Goal: Task Accomplishment & Management: Use online tool/utility

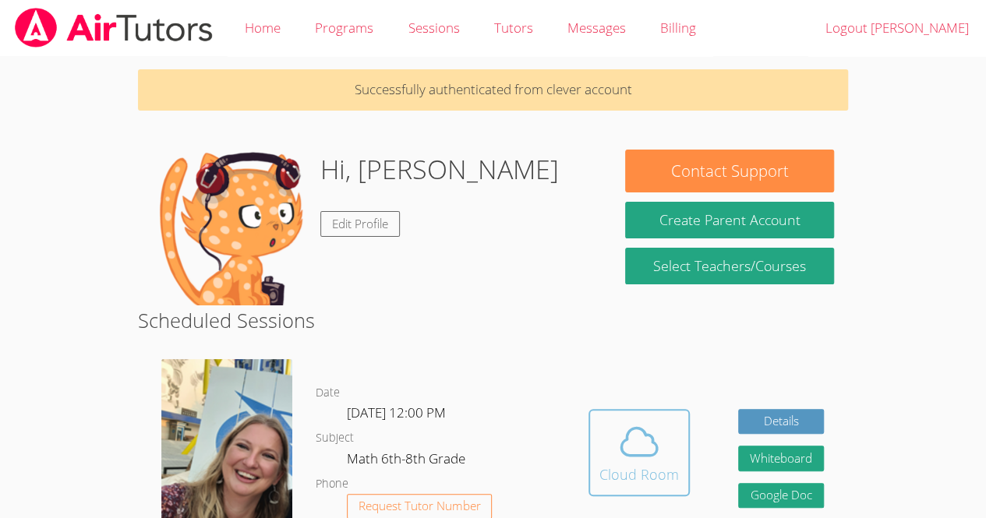
click at [652, 454] on icon at bounding box center [639, 441] width 36 height 27
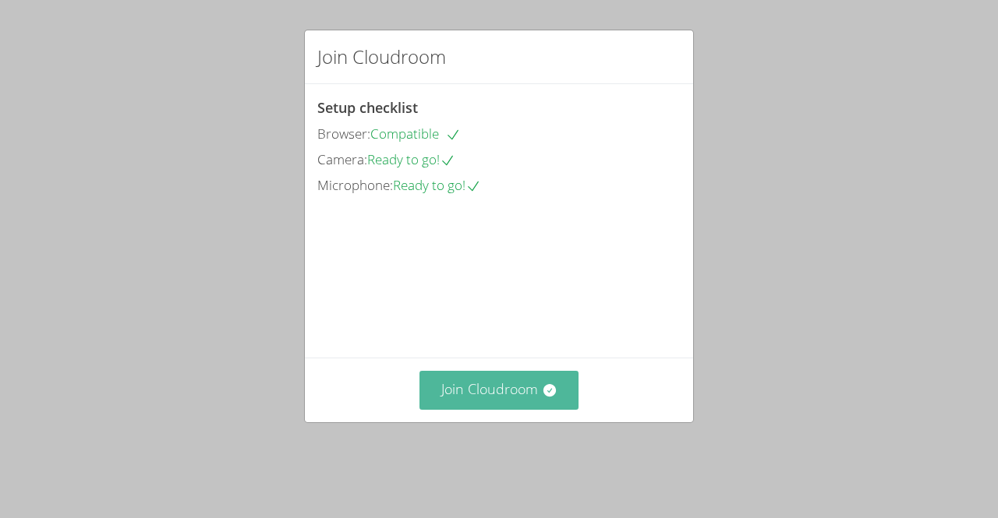
click at [512, 409] on button "Join Cloudroom" at bounding box center [499, 390] width 160 height 38
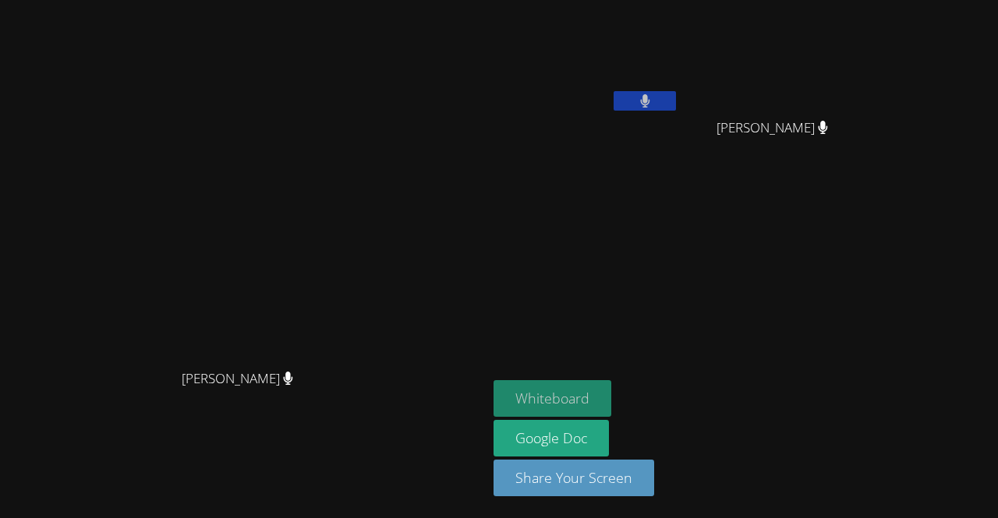
click at [611, 398] on button "Whiteboard" at bounding box center [552, 398] width 118 height 37
click at [611, 395] on button "Whiteboard" at bounding box center [552, 398] width 118 height 37
click at [611, 399] on button "Whiteboard" at bounding box center [552, 398] width 118 height 37
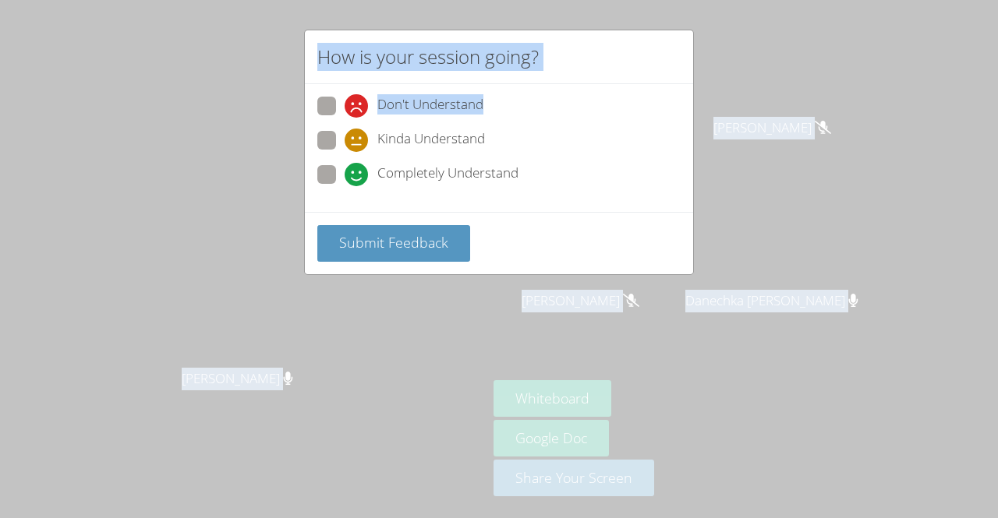
drag, startPoint x: 757, startPoint y: 115, endPoint x: 742, endPoint y: -52, distance: 167.5
click at [742, 0] on html "[PERSON_NAME] [PERSON_NAME] [PERSON_NAME] [PERSON_NAME] [PERSON_NAME] Sebastien…" at bounding box center [499, 259] width 998 height 518
